Goal: Information Seeking & Learning: Compare options

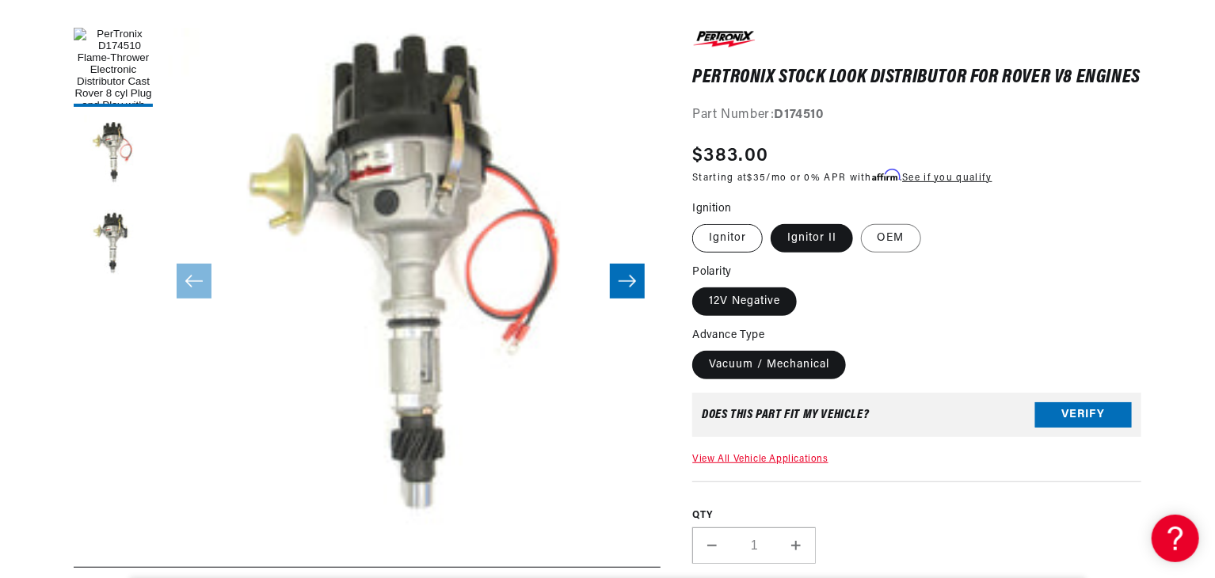
click at [747, 253] on label "Ignitor" at bounding box center [727, 238] width 71 height 29
click at [697, 222] on input "Ignitor" at bounding box center [696, 221] width 1 height 1
radio input "true"
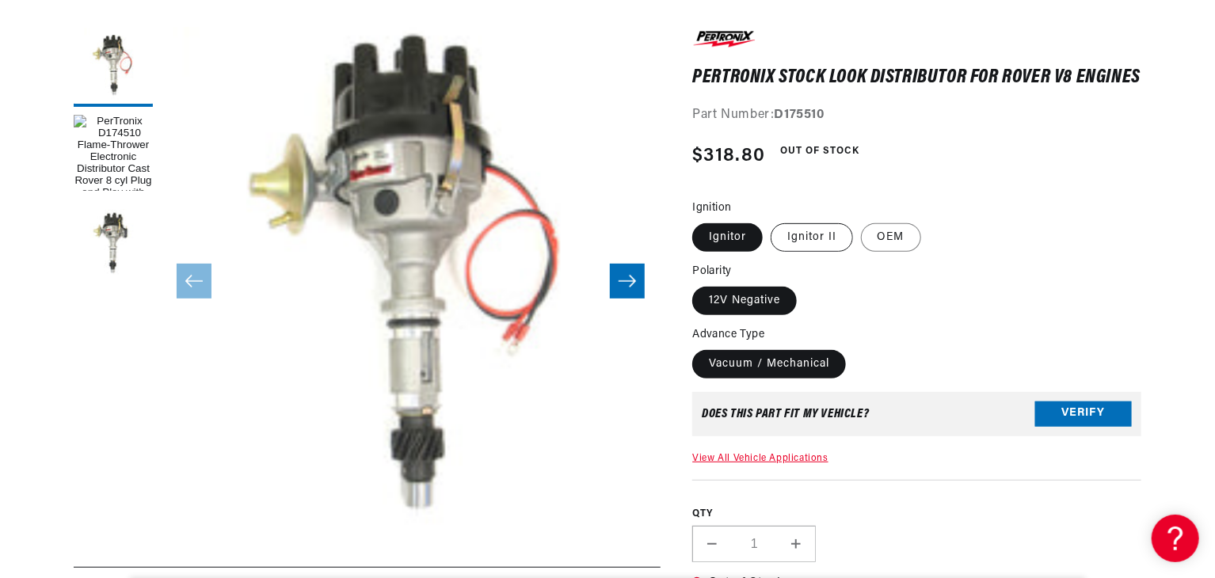
click at [787, 252] on label "Ignitor II" at bounding box center [812, 237] width 82 height 29
click at [772, 221] on input "Ignitor II" at bounding box center [771, 220] width 1 height 1
radio input "true"
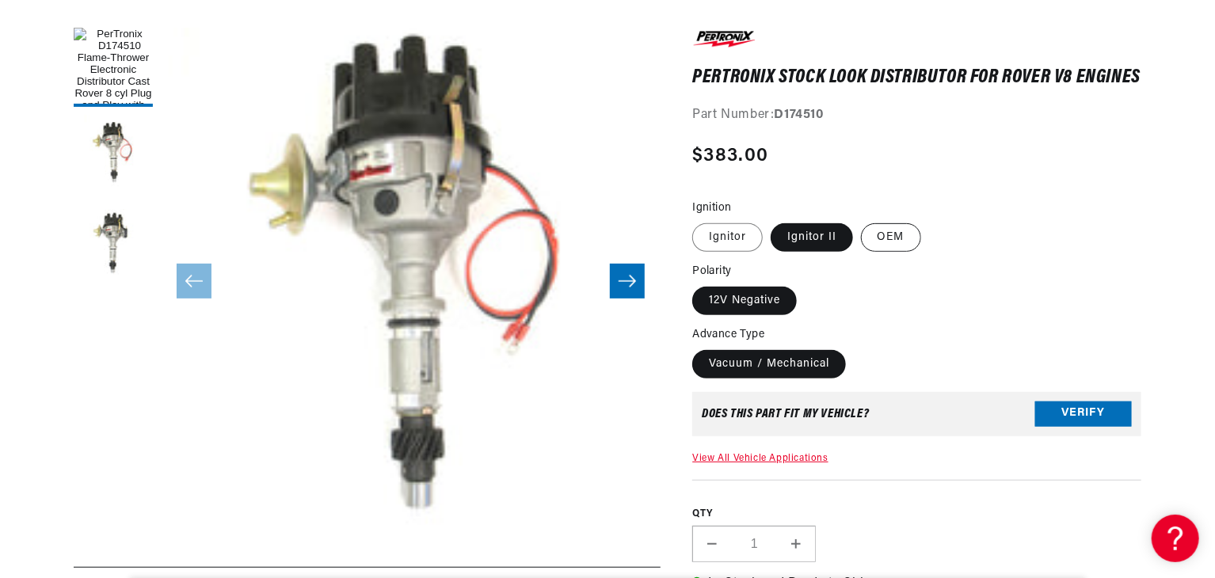
click at [889, 252] on label "OEM" at bounding box center [891, 237] width 60 height 29
click at [886, 252] on label "OEM" at bounding box center [891, 237] width 60 height 29
click at [862, 221] on input "OEM" at bounding box center [861, 220] width 1 height 1
radio input "true"
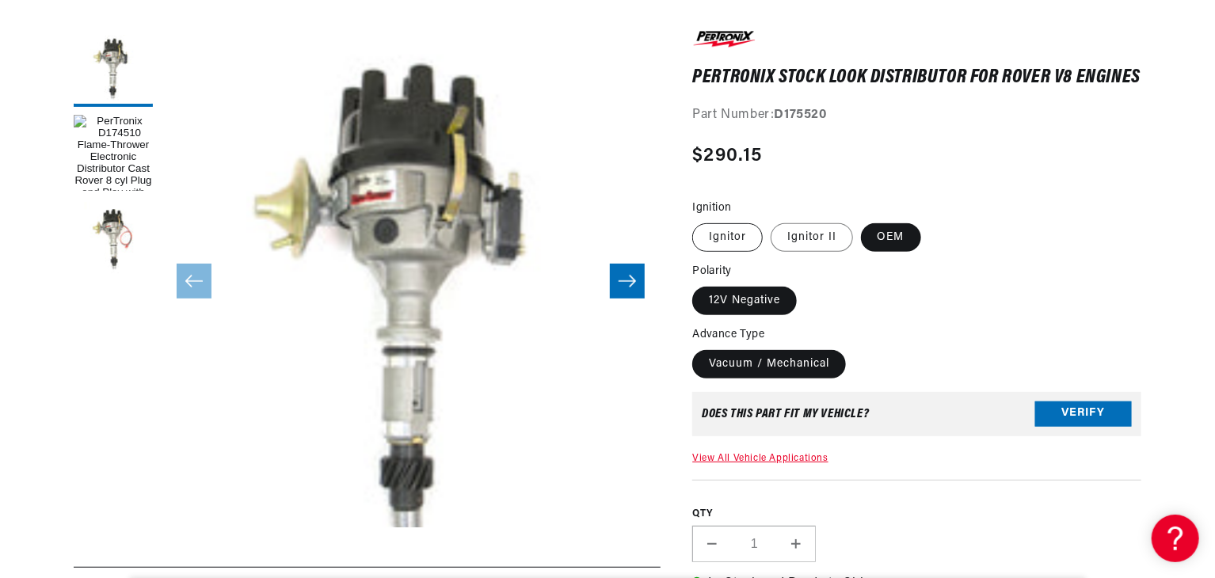
click at [742, 252] on label "Ignitor" at bounding box center [727, 237] width 71 height 29
click at [697, 221] on input "Ignitor" at bounding box center [696, 220] width 1 height 1
radio input "true"
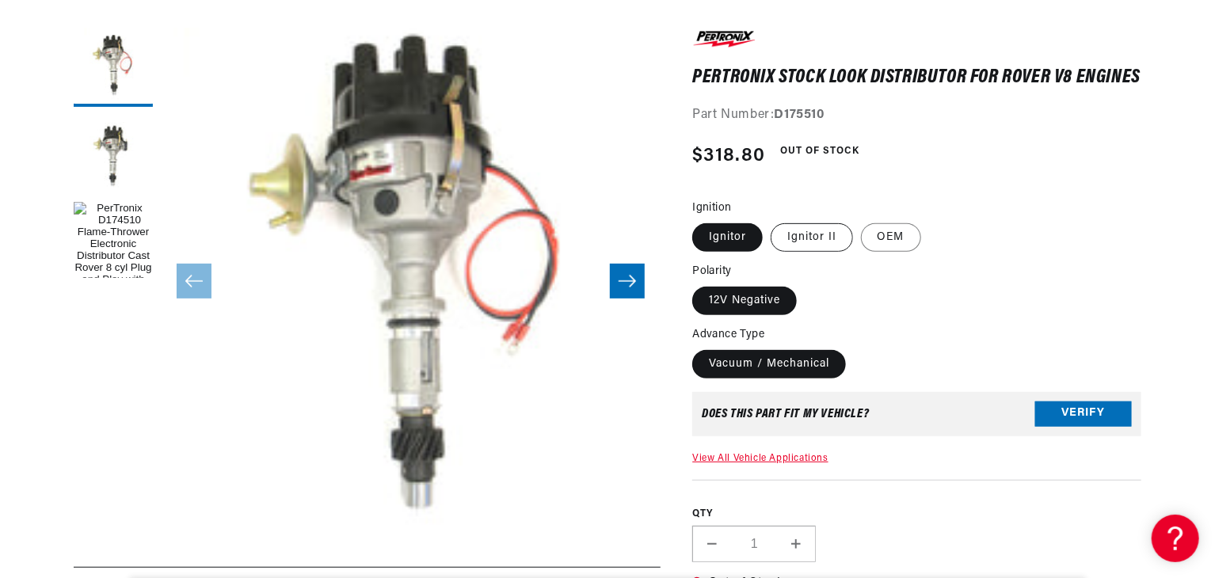
click at [815, 252] on label "Ignitor II" at bounding box center [812, 237] width 82 height 29
click at [772, 221] on input "Ignitor II" at bounding box center [771, 220] width 1 height 1
radio input "true"
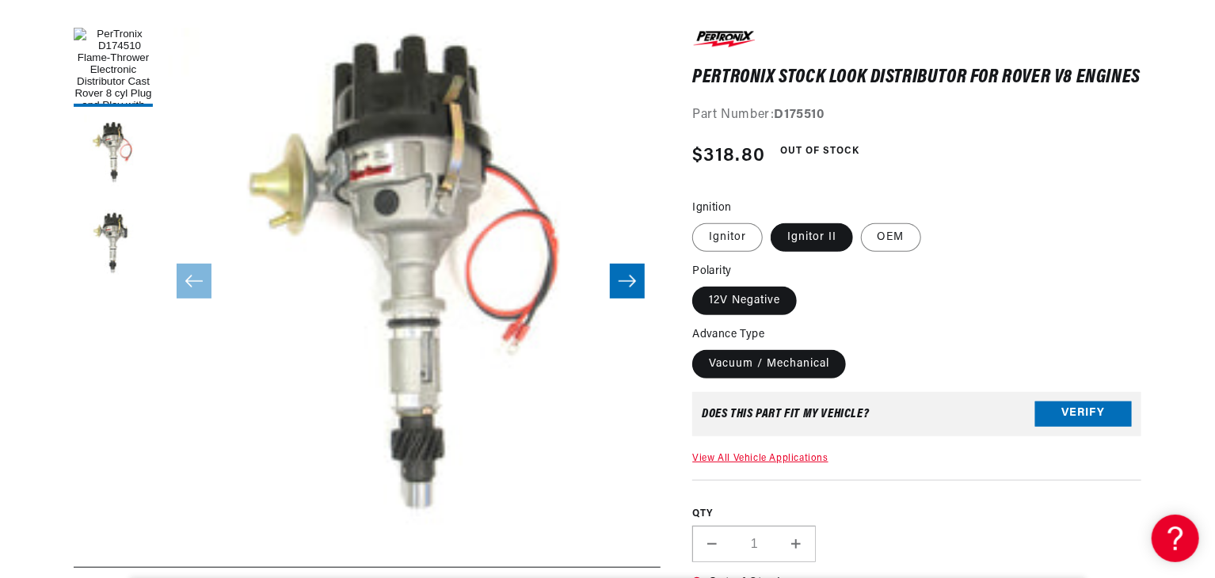
scroll to position [0, 480]
click at [878, 252] on label "OEM" at bounding box center [891, 237] width 60 height 29
click at [862, 221] on input "OEM" at bounding box center [861, 220] width 1 height 1
radio input "true"
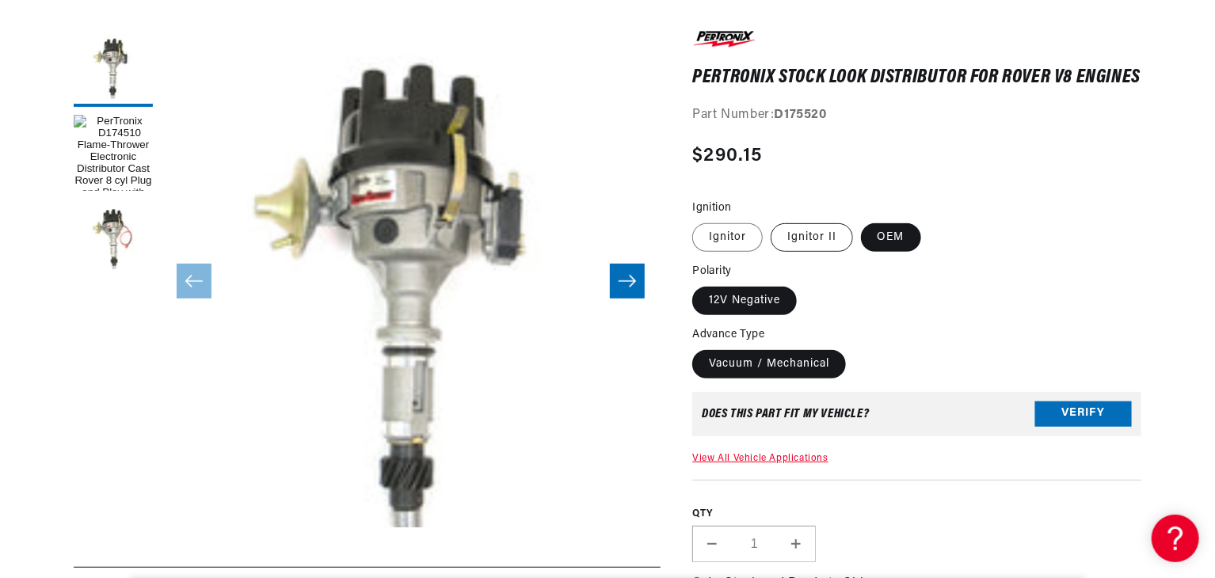
click at [790, 252] on label "Ignitor II" at bounding box center [812, 237] width 82 height 29
click at [772, 221] on input "Ignitor II" at bounding box center [771, 220] width 1 height 1
radio input "true"
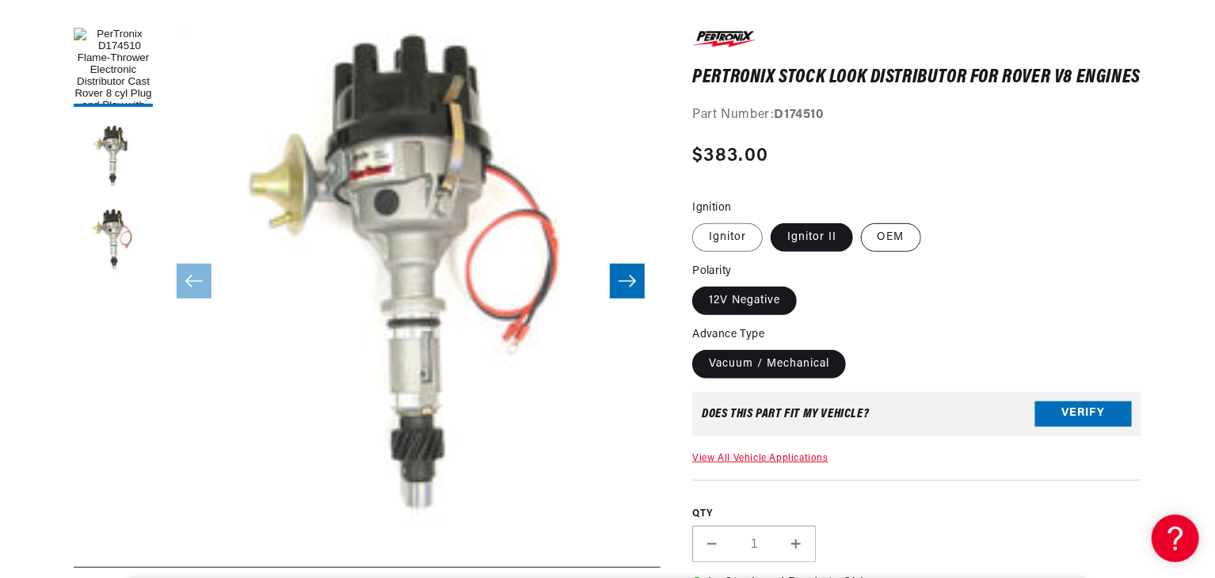
click at [884, 252] on label "OEM" at bounding box center [891, 237] width 60 height 29
click at [862, 221] on input "OEM" at bounding box center [861, 220] width 1 height 1
radio input "true"
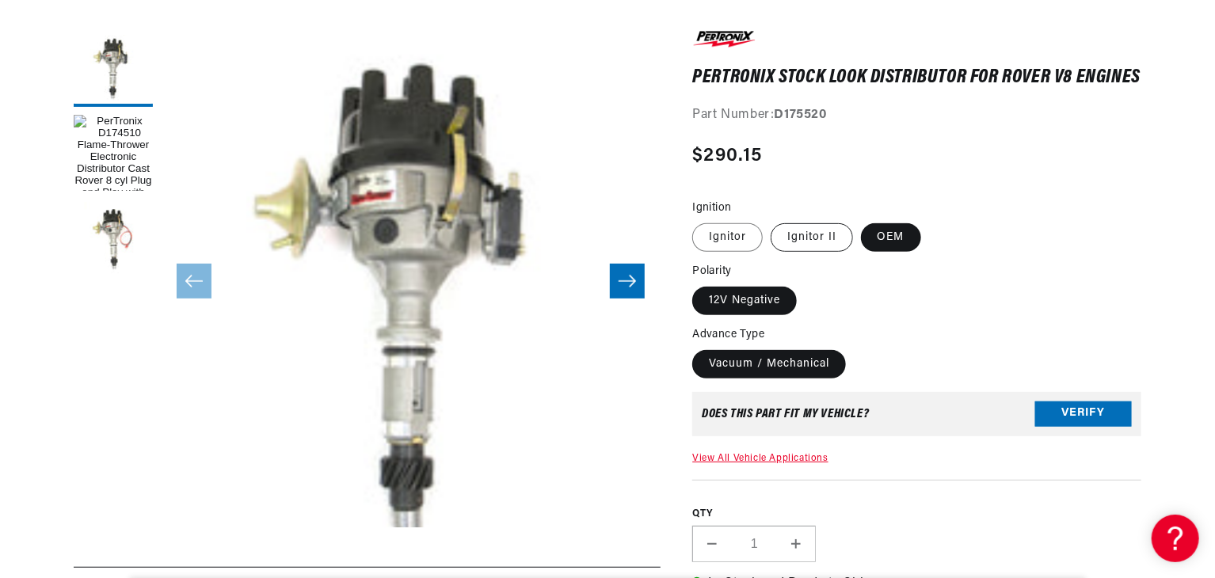
click at [817, 246] on label "Ignitor II" at bounding box center [812, 237] width 82 height 29
click at [772, 221] on input "Ignitor II" at bounding box center [771, 220] width 1 height 1
radio input "true"
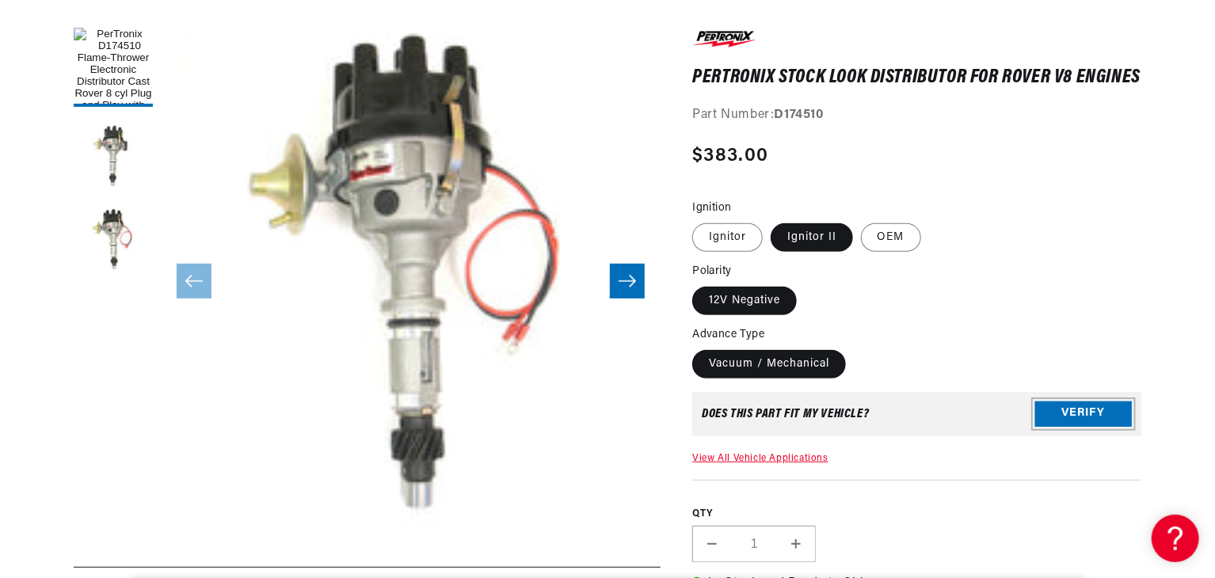
click at [1059, 422] on button "Verify" at bounding box center [1084, 414] width 97 height 25
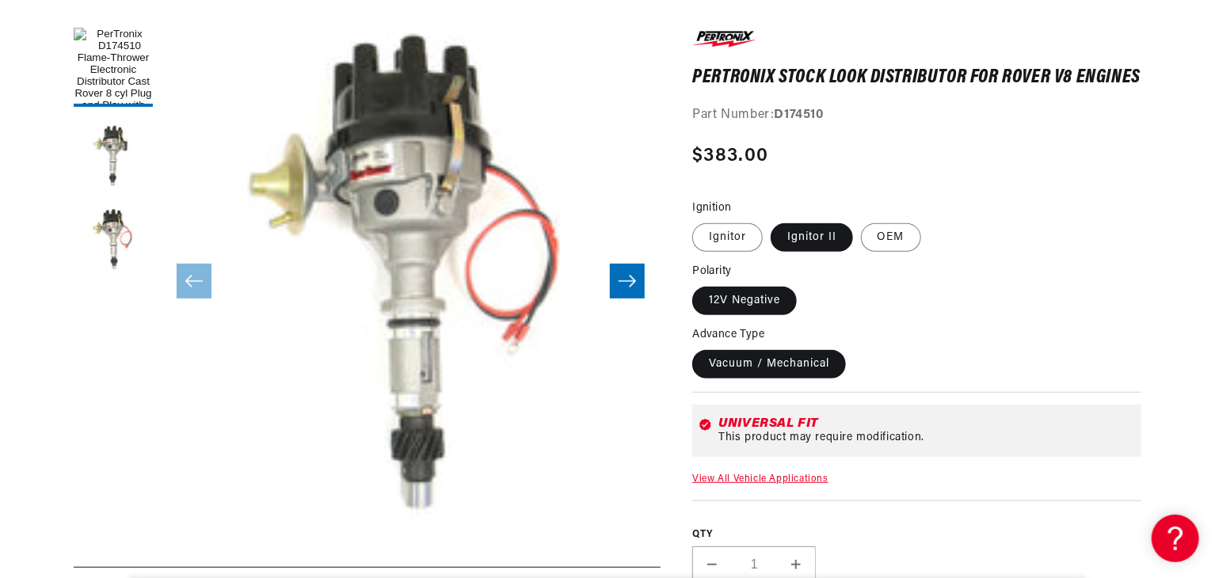
scroll to position [317, 0]
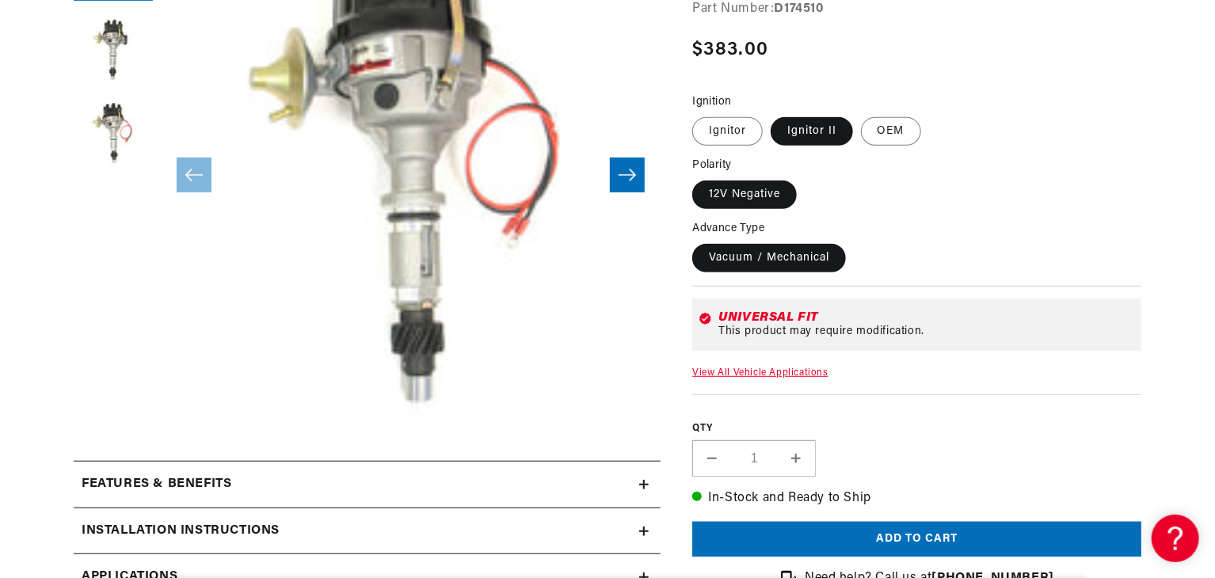
click at [805, 378] on link "View All Vehicle Applications" at bounding box center [759, 373] width 135 height 10
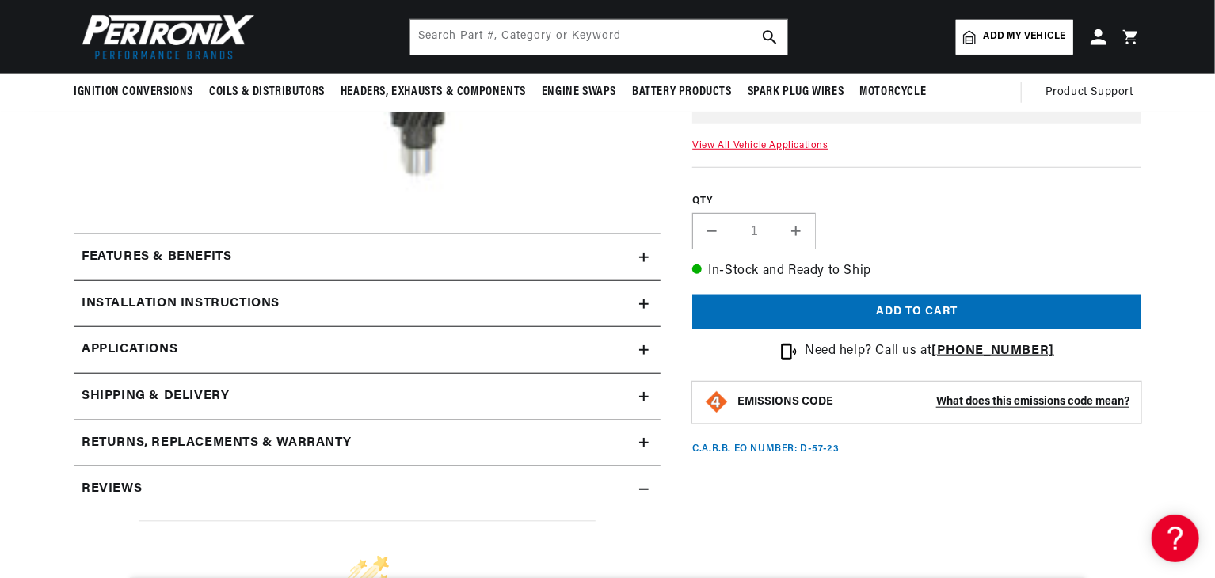
click at [617, 336] on link "Applications" at bounding box center [367, 350] width 587 height 47
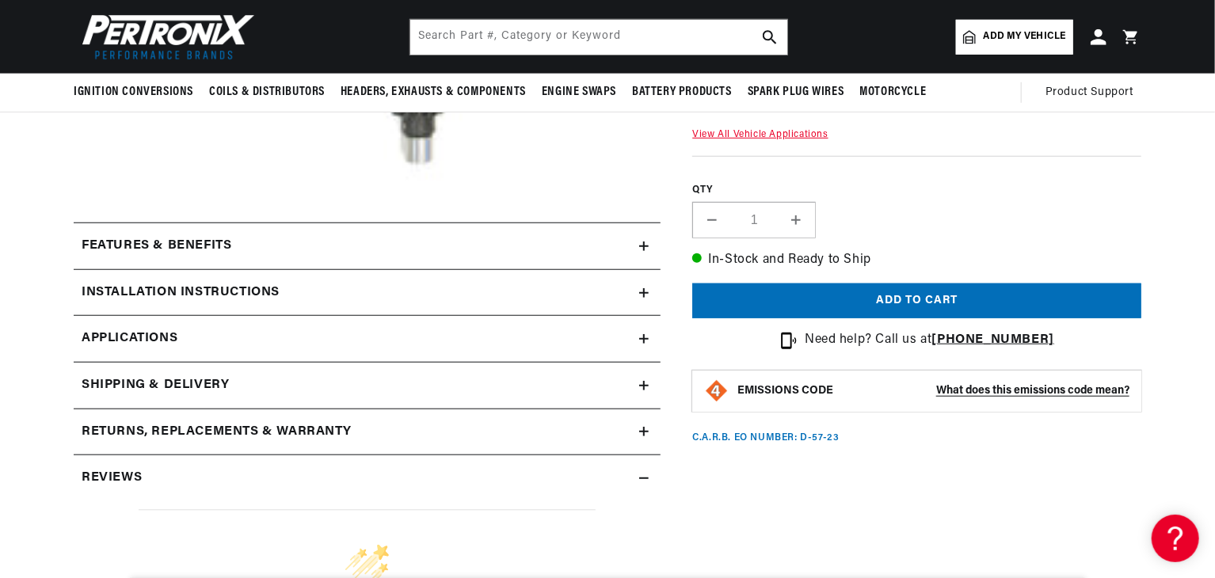
click at [616, 235] on summary "Features & Benefits" at bounding box center [367, 246] width 587 height 46
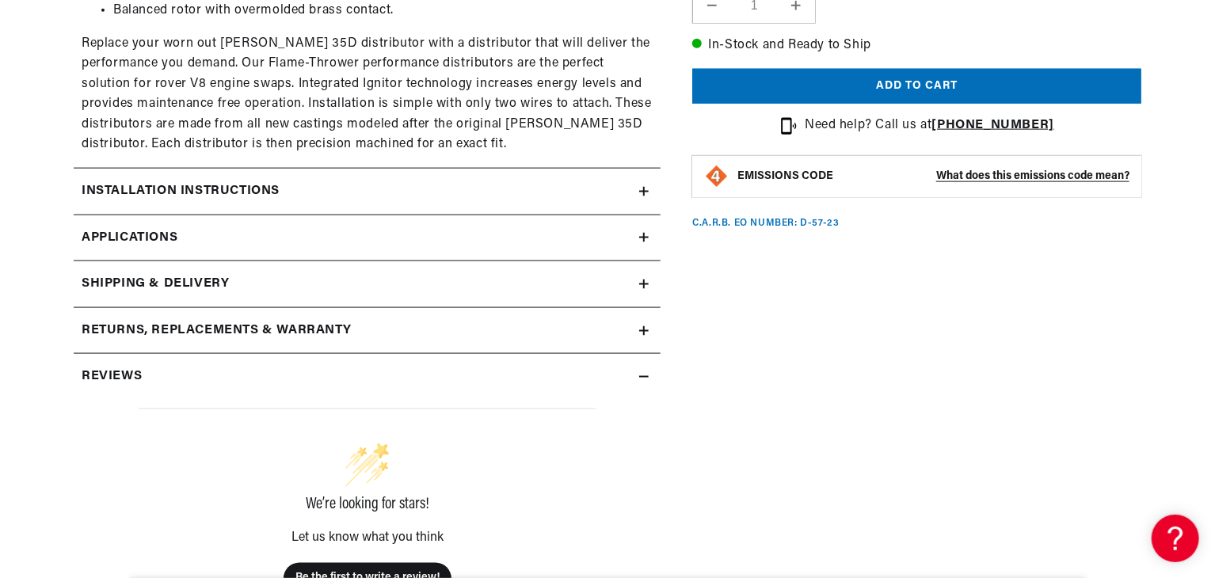
click at [523, 185] on div "Installation instructions" at bounding box center [357, 191] width 566 height 21
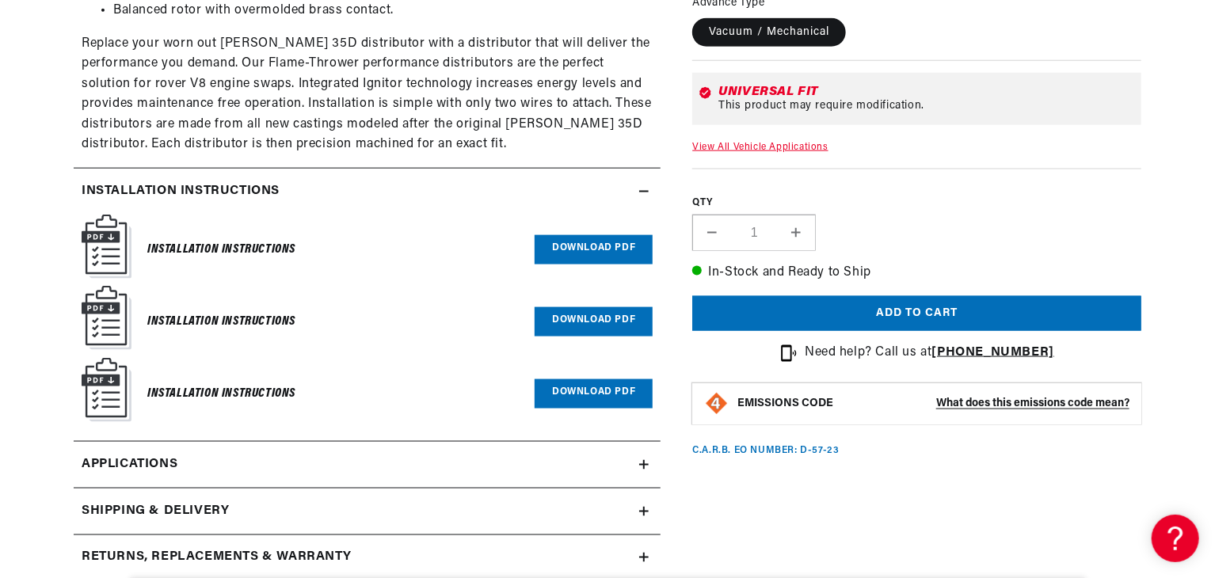
click at [597, 251] on link "Download PDF" at bounding box center [594, 249] width 118 height 29
click at [567, 318] on link "Download PDF" at bounding box center [594, 321] width 118 height 29
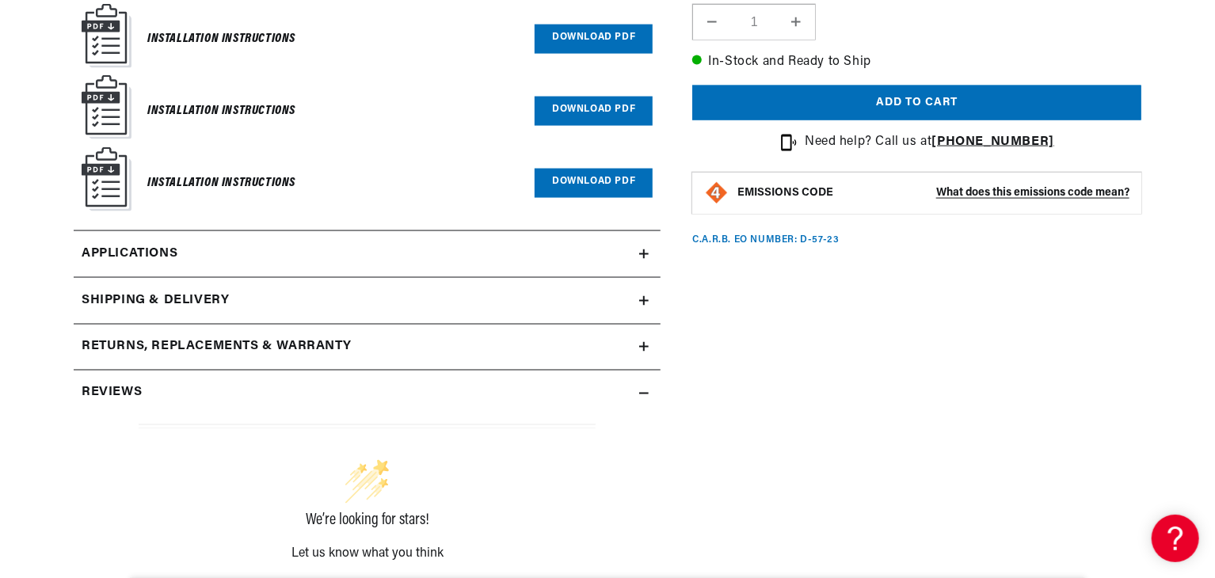
click at [388, 242] on link "Applications" at bounding box center [367, 254] width 587 height 47
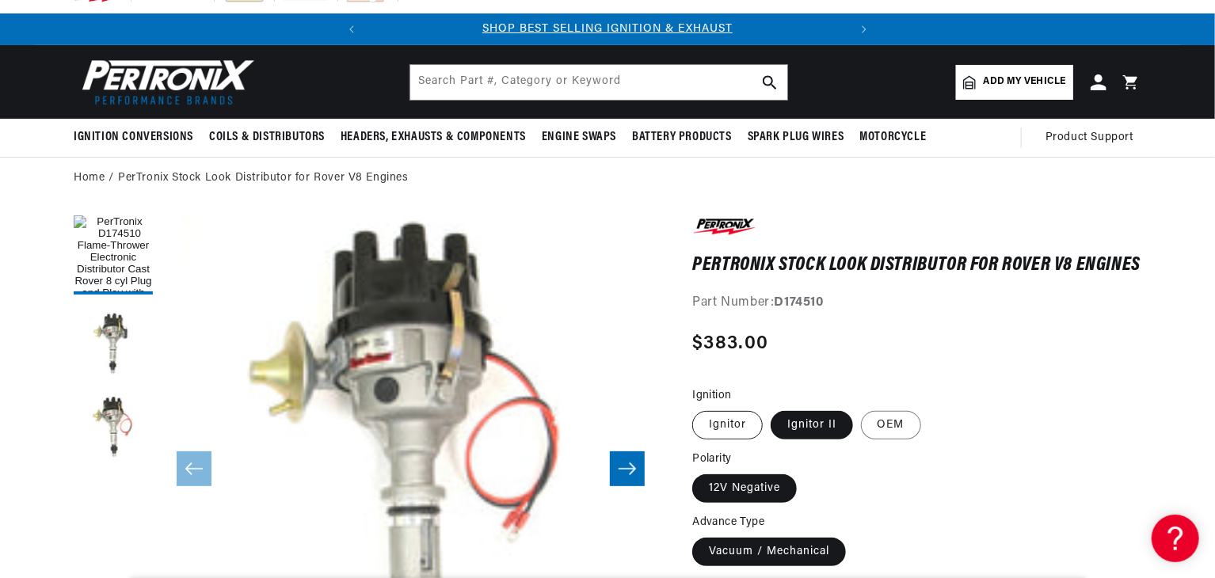
click at [749, 440] on label "Ignitor" at bounding box center [727, 425] width 71 height 29
click at [697, 409] on input "Ignitor" at bounding box center [696, 408] width 1 height 1
radio input "true"
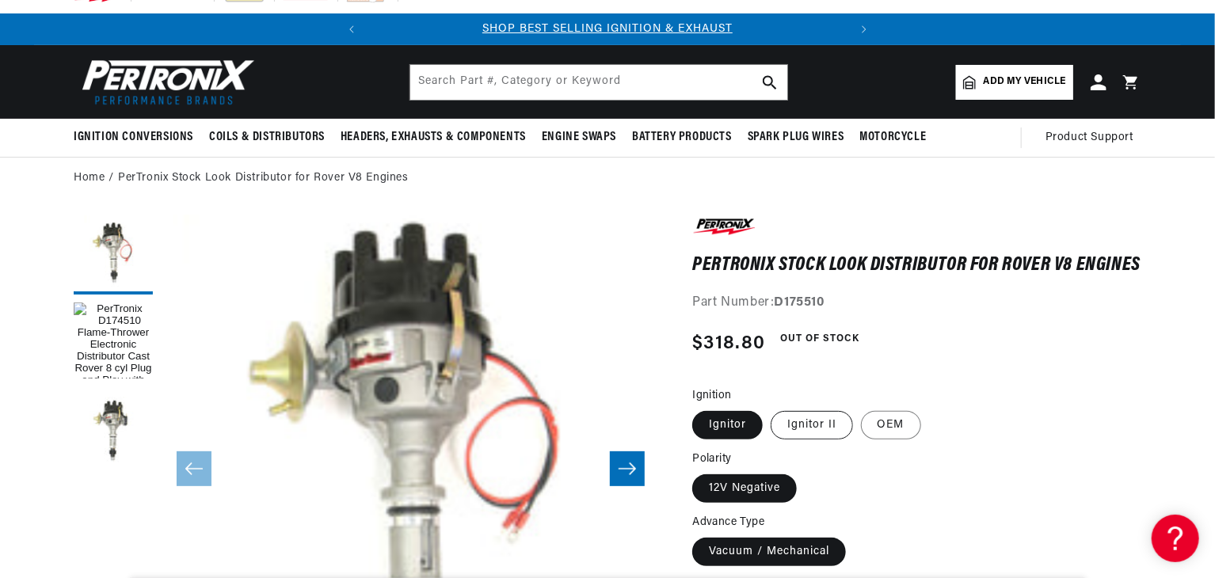
click at [811, 433] on label "Ignitor II" at bounding box center [812, 425] width 82 height 29
click at [772, 409] on input "Ignitor II" at bounding box center [771, 408] width 1 height 1
radio input "true"
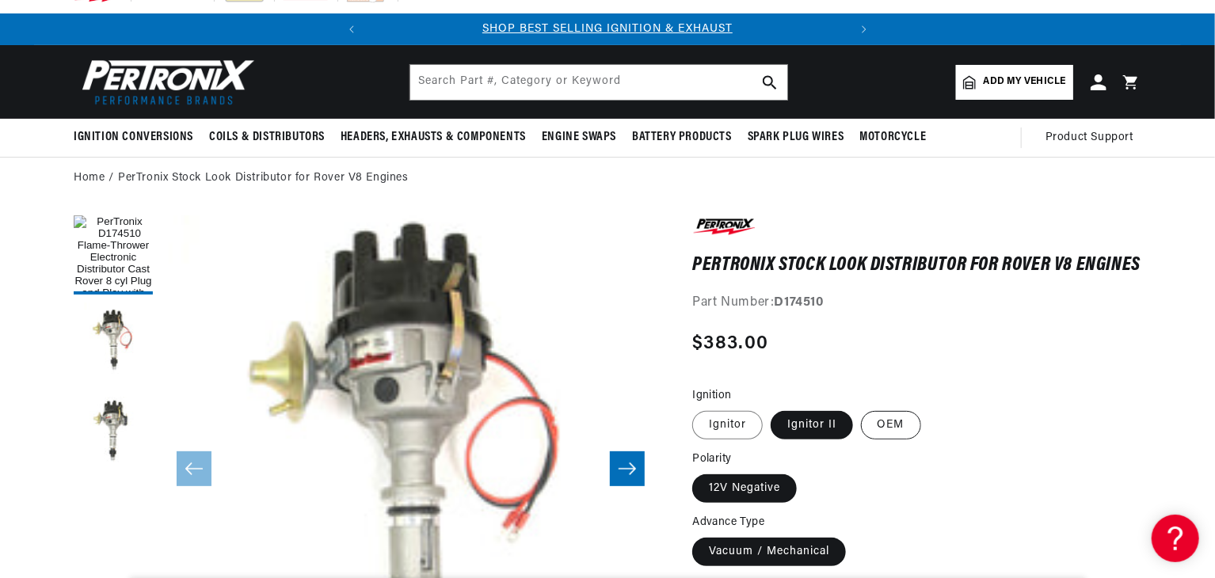
click at [885, 437] on label "OEM" at bounding box center [891, 425] width 60 height 29
click at [862, 409] on input "OEM" at bounding box center [861, 408] width 1 height 1
radio input "true"
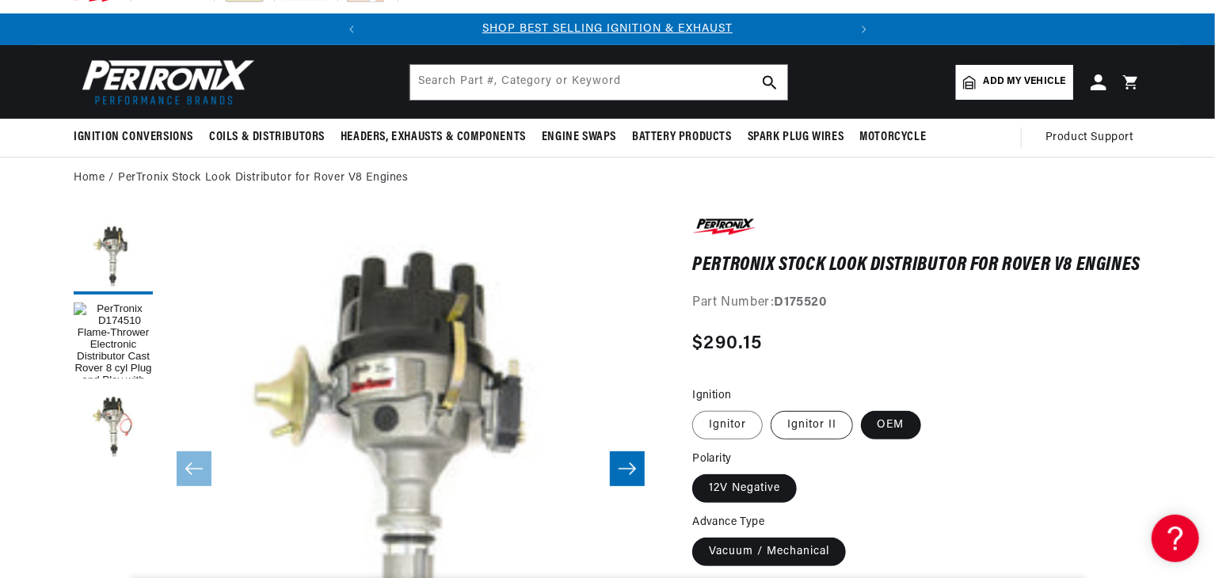
click at [819, 437] on label "Ignitor II" at bounding box center [812, 425] width 82 height 29
click at [772, 409] on input "Ignitor II" at bounding box center [771, 408] width 1 height 1
radio input "true"
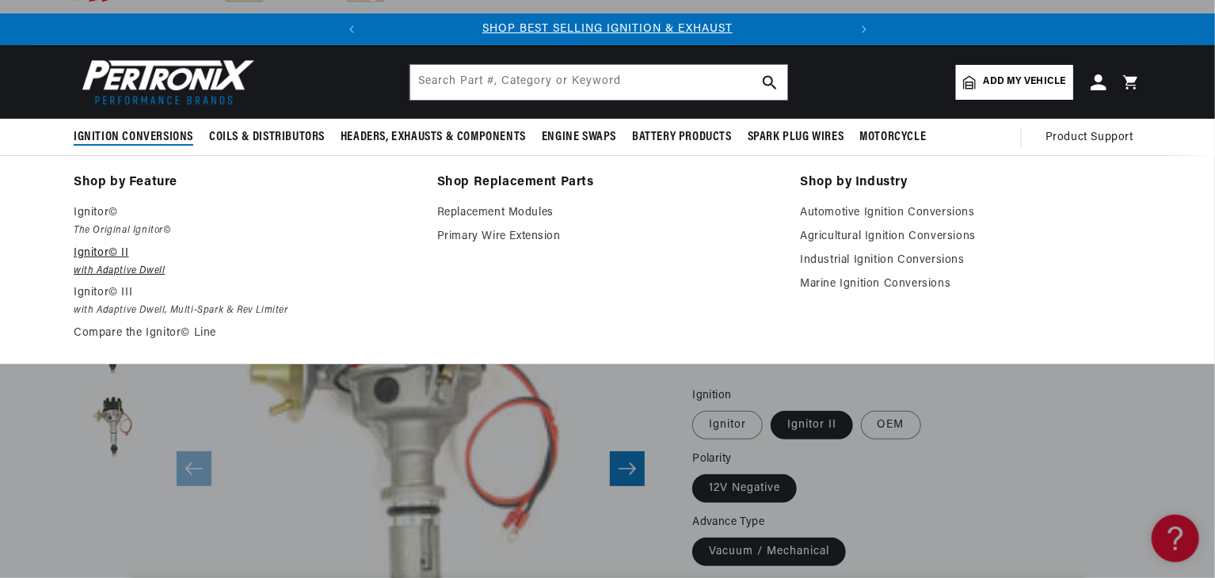
click at [110, 264] on em "with Adaptive Dwell" at bounding box center [244, 271] width 341 height 17
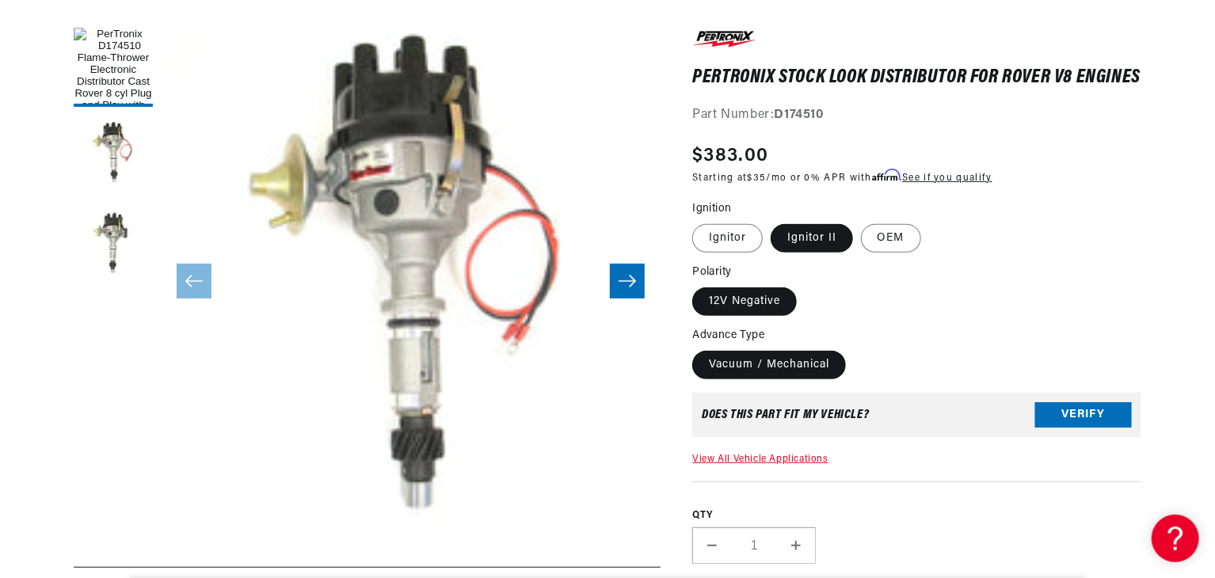
scroll to position [0, 480]
click at [906, 279] on fieldset "Polarity 12V Negative" at bounding box center [916, 291] width 449 height 54
click at [903, 254] on fieldset "Ignition Ignitor Ignitor II OEM" at bounding box center [916, 227] width 449 height 54
click at [892, 253] on label "OEM" at bounding box center [891, 238] width 60 height 29
click at [862, 222] on input "OEM" at bounding box center [861, 221] width 1 height 1
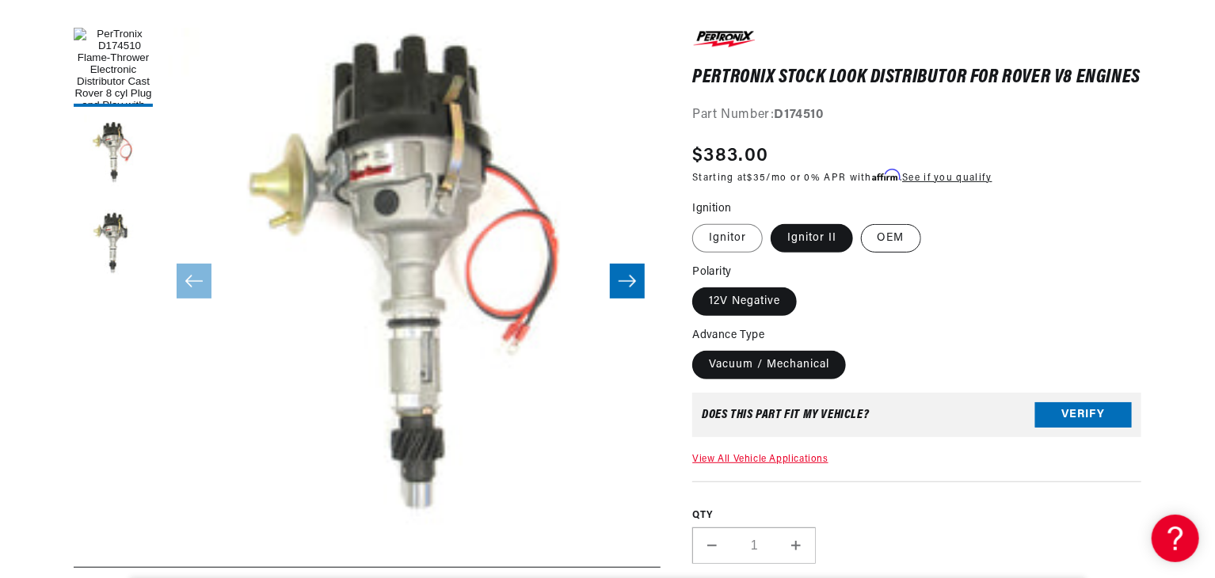
radio input "true"
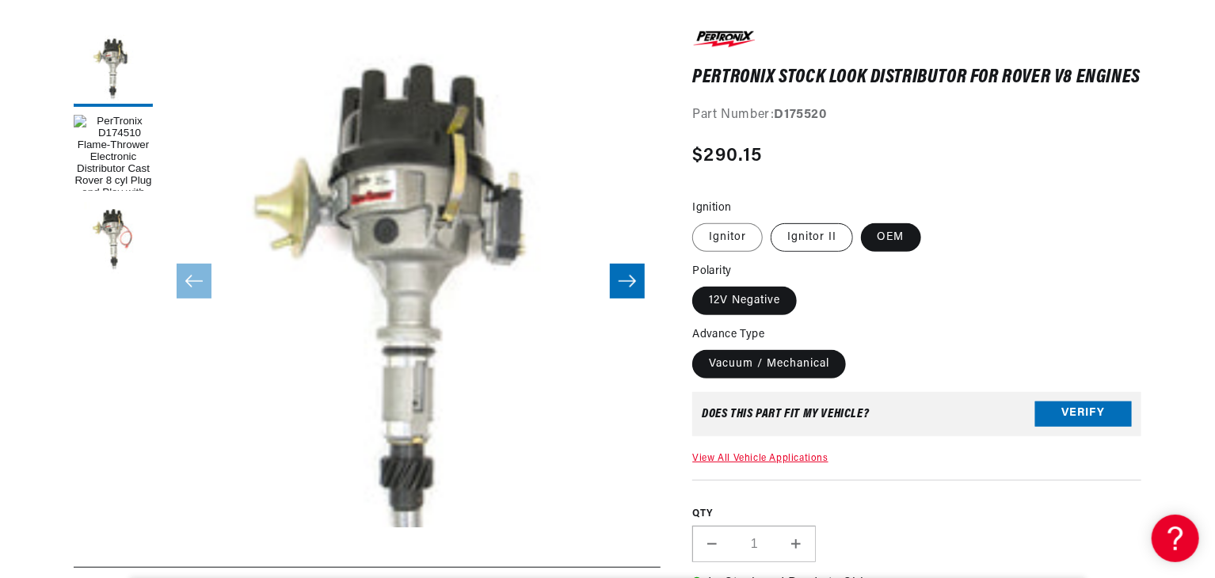
click at [841, 252] on label "Ignitor II" at bounding box center [812, 237] width 82 height 29
click at [772, 221] on input "Ignitor II" at bounding box center [771, 220] width 1 height 1
radio input "true"
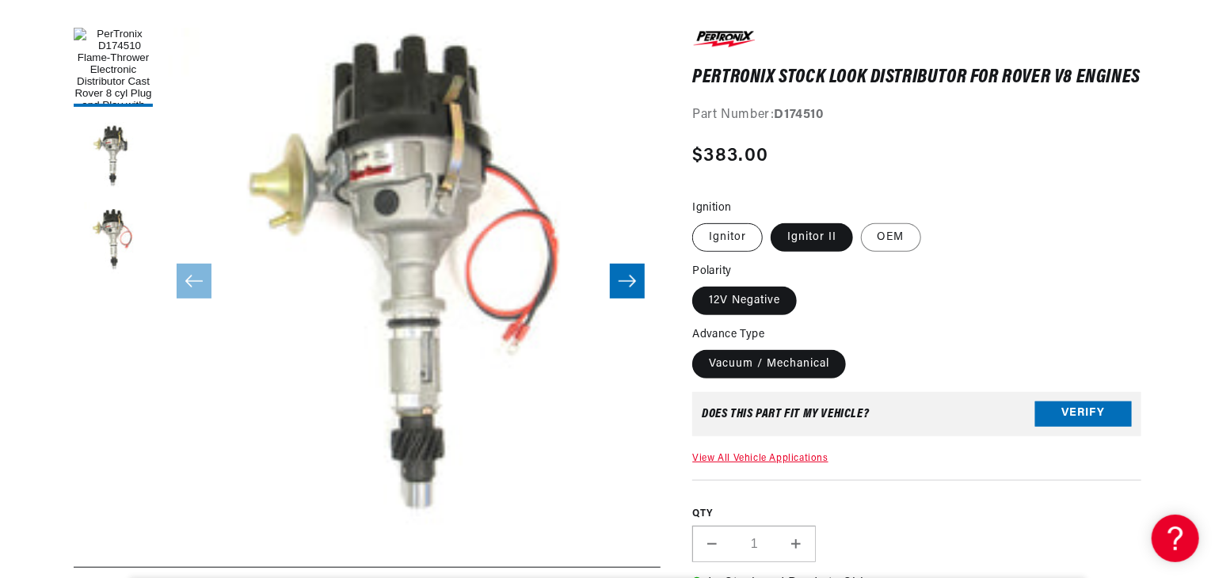
click at [738, 250] on label "Ignitor" at bounding box center [727, 237] width 71 height 29
click at [697, 221] on input "Ignitor" at bounding box center [696, 220] width 1 height 1
radio input "true"
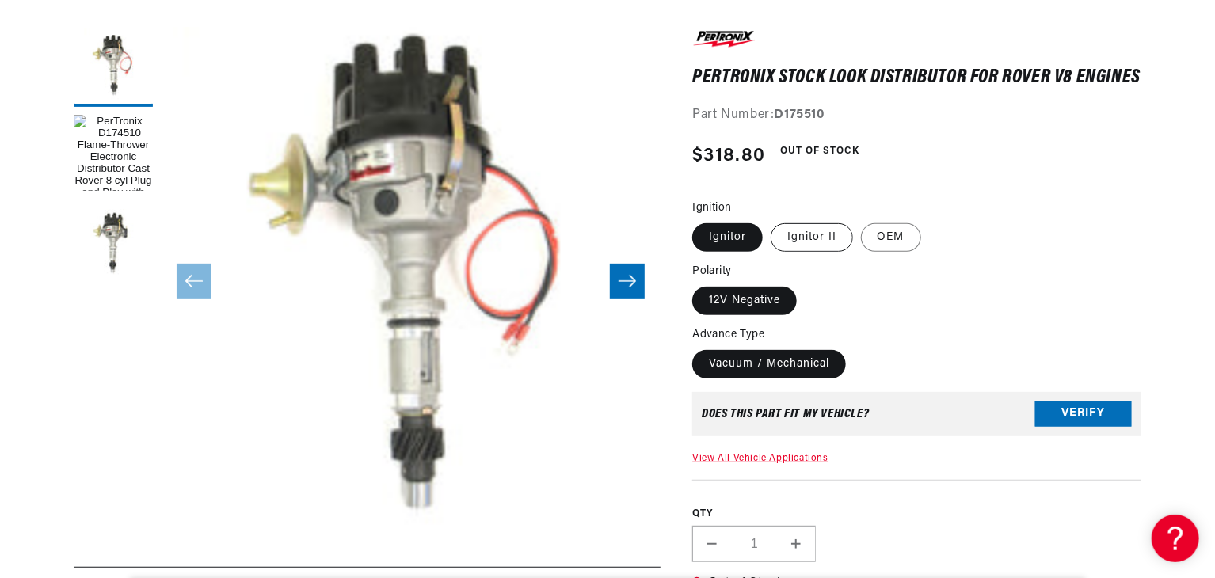
click at [818, 247] on label "Ignitor II" at bounding box center [812, 237] width 82 height 29
click at [772, 221] on input "Ignitor II" at bounding box center [771, 220] width 1 height 1
radio input "true"
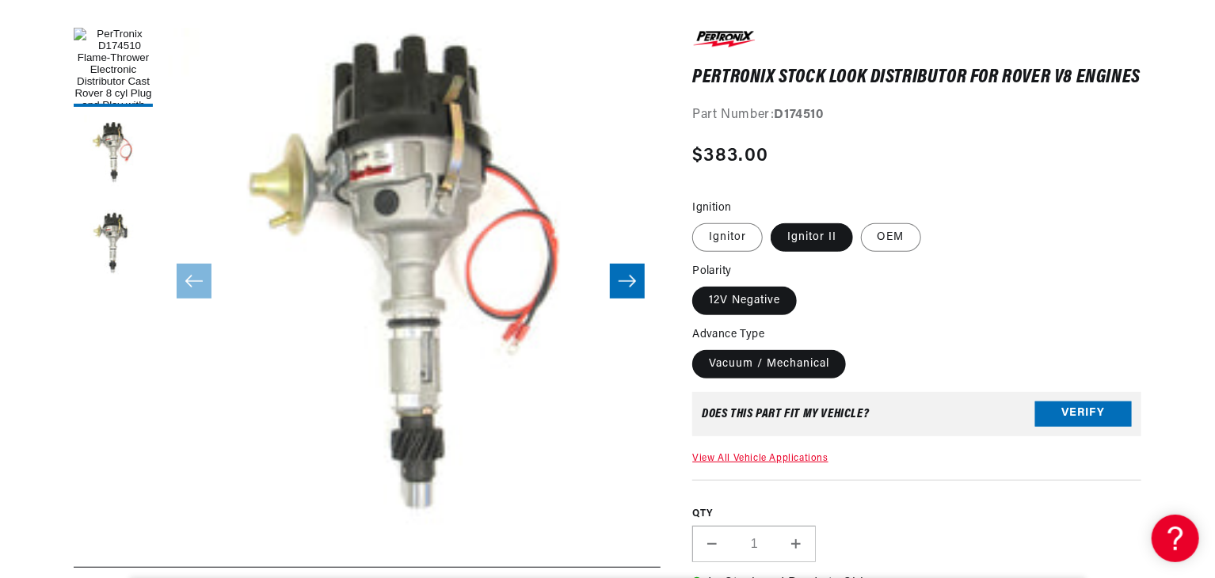
scroll to position [0, 480]
click at [881, 252] on label "OEM" at bounding box center [891, 237] width 60 height 29
click at [862, 221] on input "OEM" at bounding box center [861, 220] width 1 height 1
radio input "true"
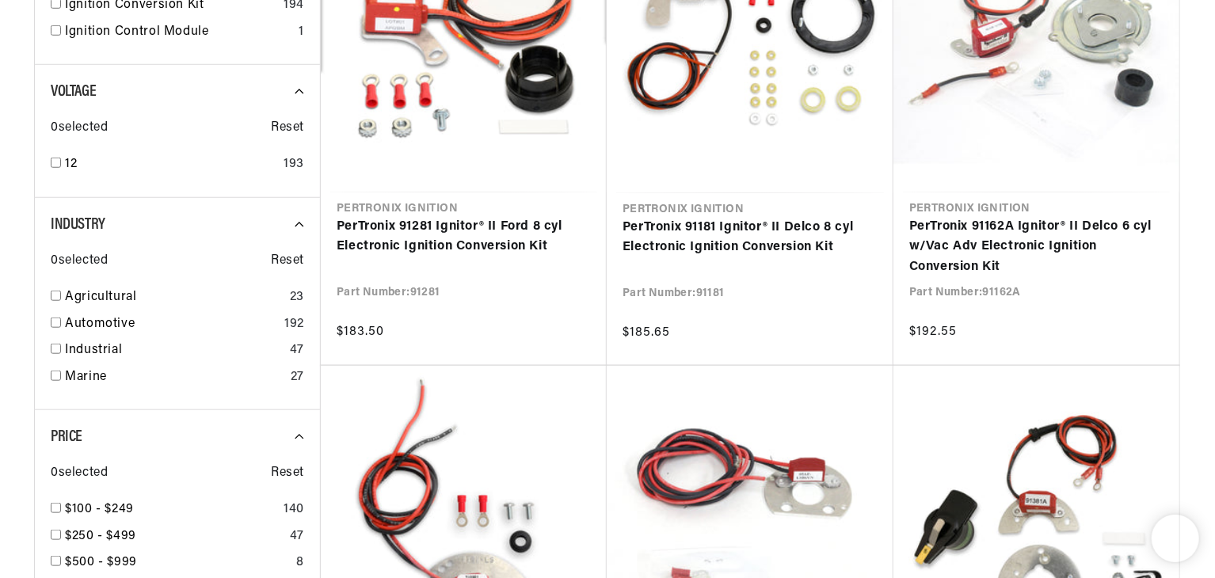
scroll to position [634, 0]
